Goal: Task Accomplishment & Management: Manage account settings

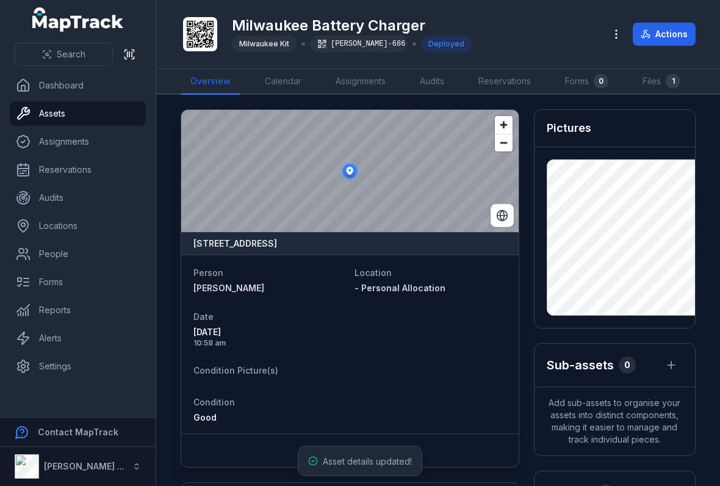
scroll to position [343, 0]
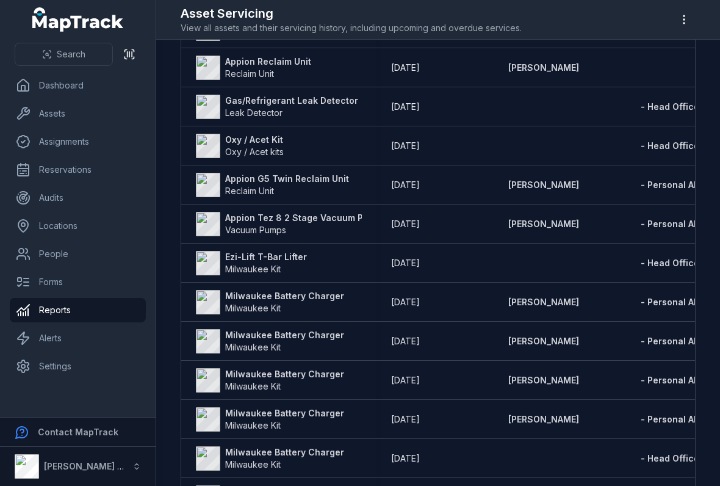
scroll to position [333, 0]
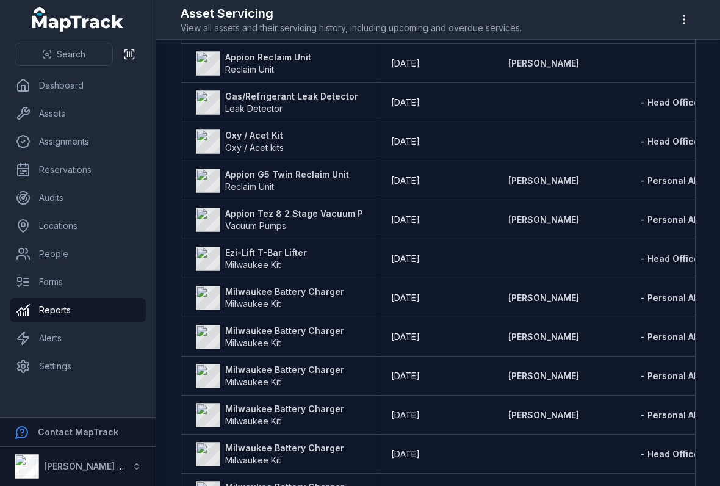
click at [253, 289] on strong "Milwaukee Battery Charger" at bounding box center [284, 292] width 119 height 12
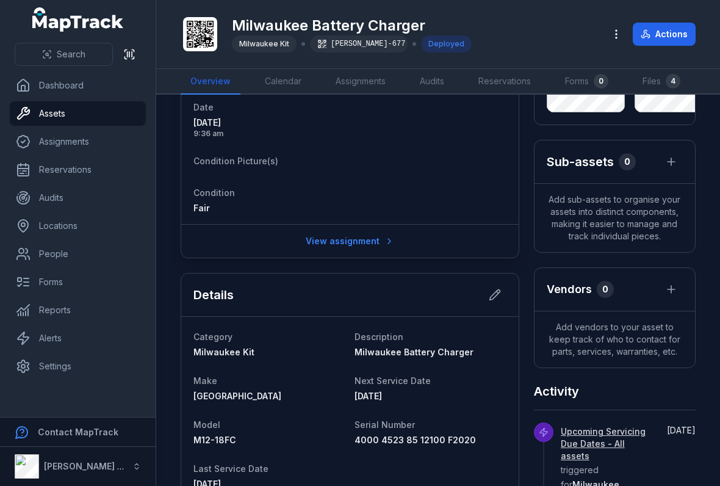
scroll to position [276, 0]
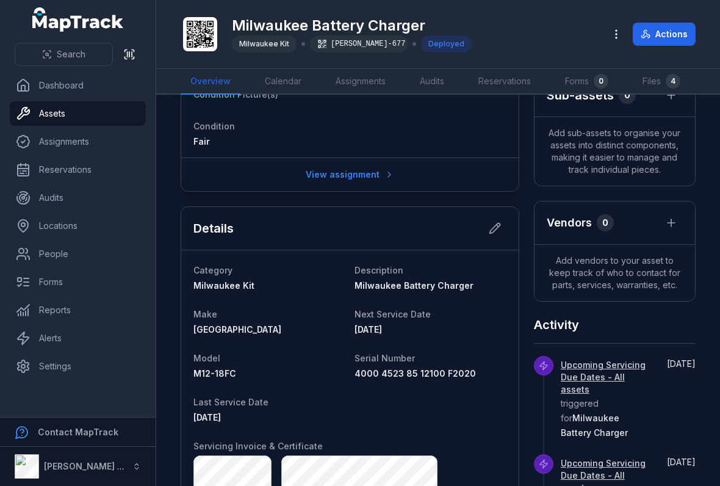
click at [494, 226] on icon at bounding box center [495, 228] width 12 height 12
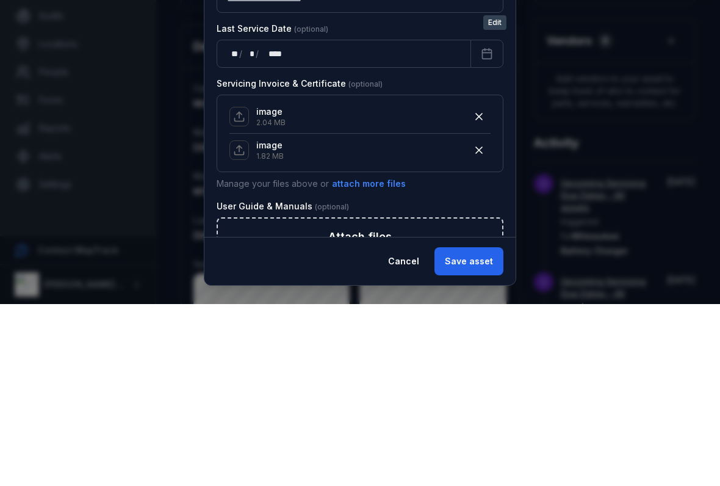
scroll to position [212, 0]
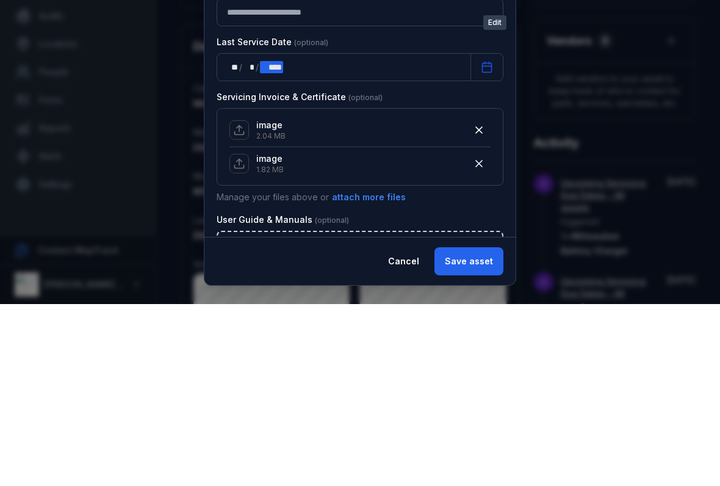
click at [295, 235] on div "** ** / ** * / **** ****" at bounding box center [344, 249] width 255 height 28
click at [237, 306] on icon at bounding box center [239, 312] width 12 height 12
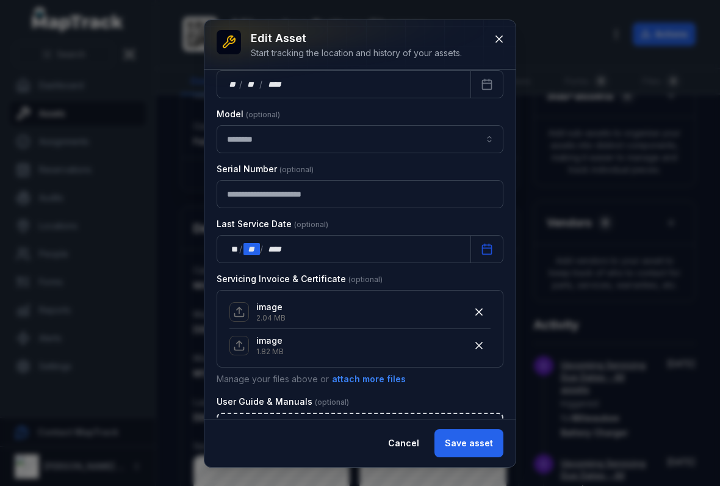
click at [281, 243] on div "****" at bounding box center [275, 249] width 23 height 12
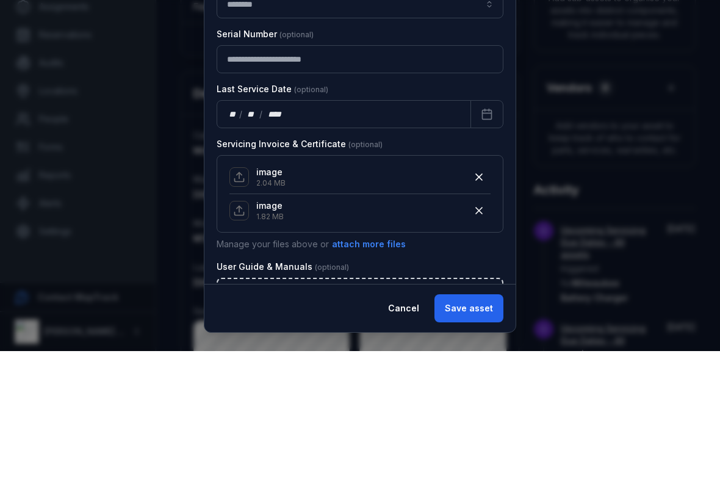
click at [479, 290] on div "image 2.04 MB image 1.82 MB" at bounding box center [360, 329] width 287 height 78
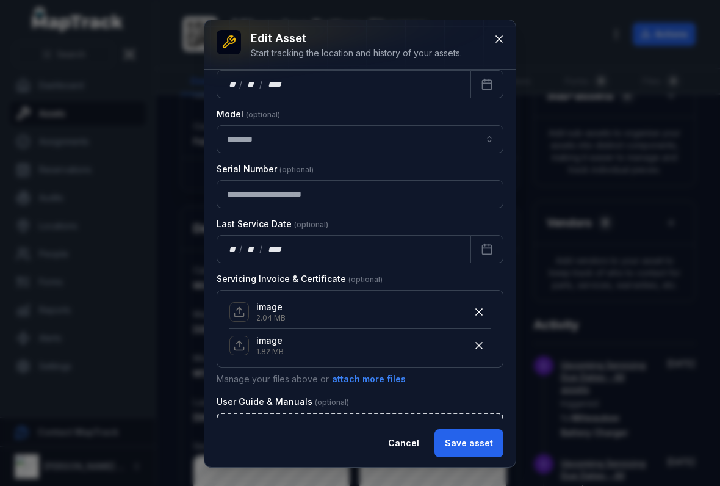
click at [485, 310] on button "button" at bounding box center [479, 311] width 23 height 23
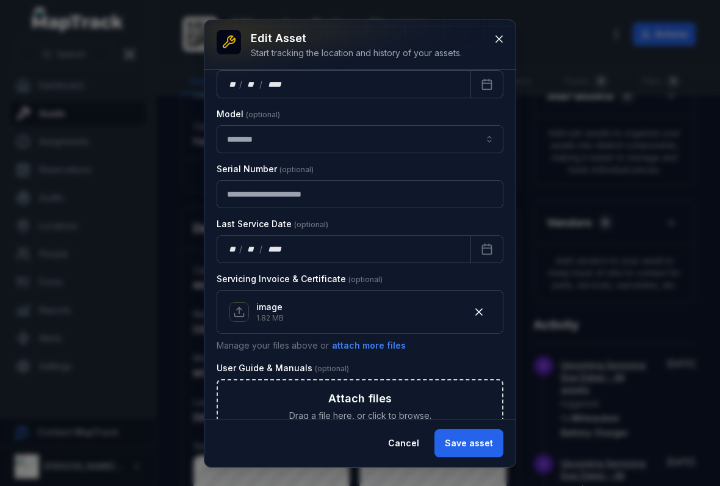
click at [478, 306] on icon "button" at bounding box center [479, 312] width 12 height 12
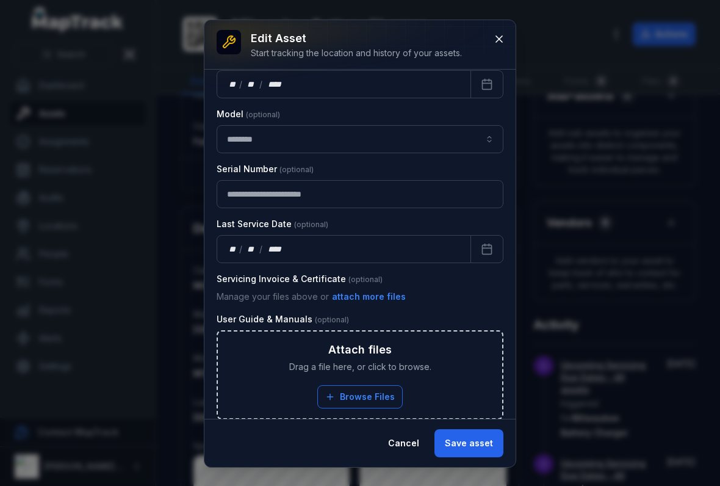
click at [470, 441] on button "Save asset" at bounding box center [469, 443] width 69 height 28
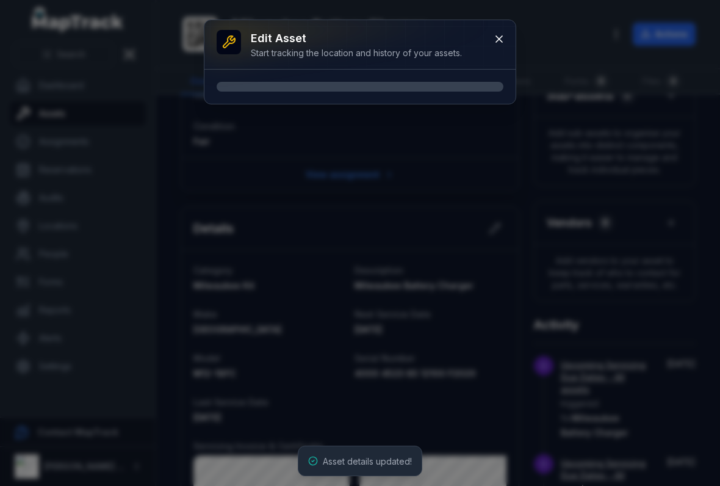
click at [477, 418] on div "Edit asset Start tracking the location and history of your assets." at bounding box center [360, 243] width 720 height 486
